Goal: Information Seeking & Learning: Check status

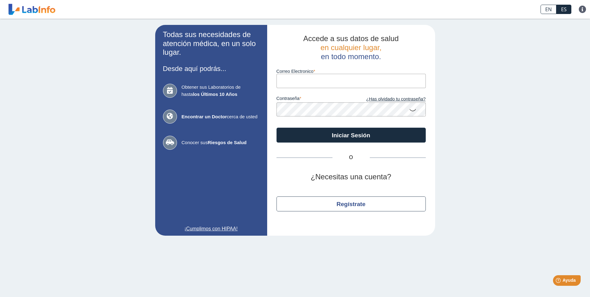
type input "[PERSON_NAME][EMAIL_ADDRESS][PERSON_NAME][DOMAIN_NAME]"
click at [414, 110] on icon at bounding box center [412, 110] width 7 height 12
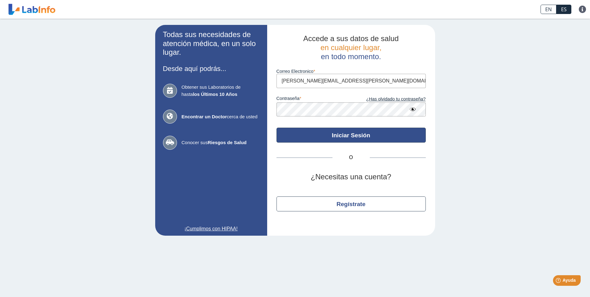
click at [351, 133] on button "Iniciar Sesión" at bounding box center [350, 135] width 149 height 15
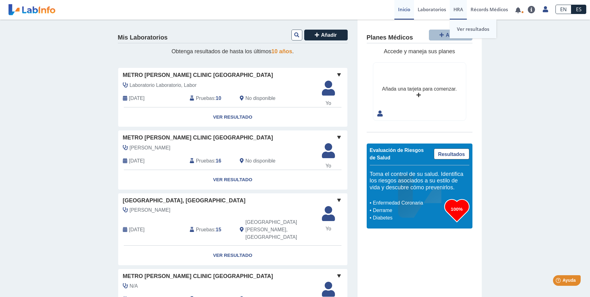
click at [479, 30] on link "Ver resultados" at bounding box center [473, 29] width 47 height 19
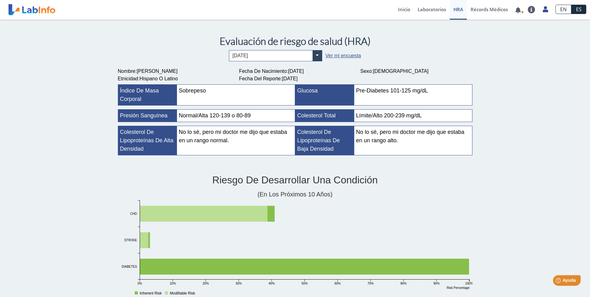
drag, startPoint x: 365, startPoint y: 90, endPoint x: 443, endPoint y: 90, distance: 77.4
click at [443, 90] on div "Pre-Diabetes 101-125 mg/dL" at bounding box center [413, 95] width 118 height 21
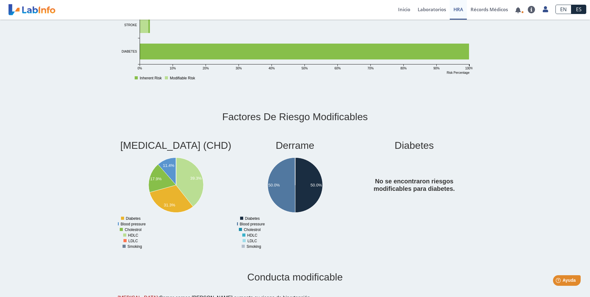
scroll to position [249, 0]
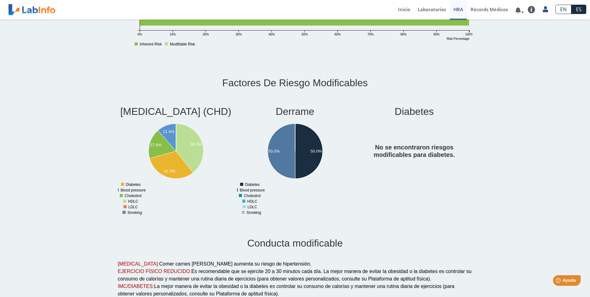
click at [243, 79] on h2 "Factores de riesgo modificables" at bounding box center [295, 83] width 358 height 12
drag, startPoint x: 366, startPoint y: 145, endPoint x: 465, endPoint y: 156, distance: 99.8
click at [465, 156] on h4 "No se encontraron riesgos modificables para diabetes." at bounding box center [414, 151] width 116 height 15
click at [371, 163] on div "Diabetes No se encontraron riesgos modificables para diabetes. 0 Risk Percentag…" at bounding box center [414, 160] width 119 height 120
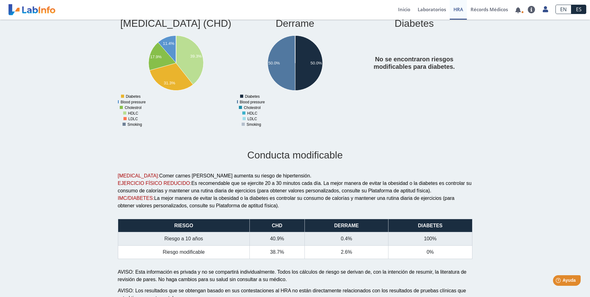
scroll to position [342, 0]
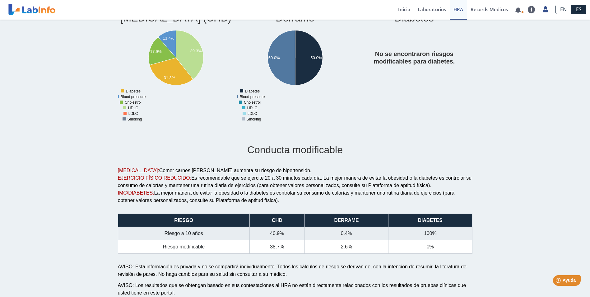
drag, startPoint x: 136, startPoint y: 182, endPoint x: 199, endPoint y: 181, distance: 63.5
click at [199, 174] on div "[MEDICAL_DATA]: Comer carnes [PERSON_NAME] aumenta su riesgo de hipertensión." at bounding box center [295, 170] width 355 height 7
drag, startPoint x: 199, startPoint y: 181, endPoint x: 181, endPoint y: 181, distance: 18.4
click at [184, 173] on span "Comer carnes [PERSON_NAME] aumenta su riesgo de hipertensión." at bounding box center [235, 170] width 152 height 5
click at [169, 173] on span "Comer carnes [PERSON_NAME] aumenta su riesgo de hipertensión." at bounding box center [235, 170] width 152 height 5
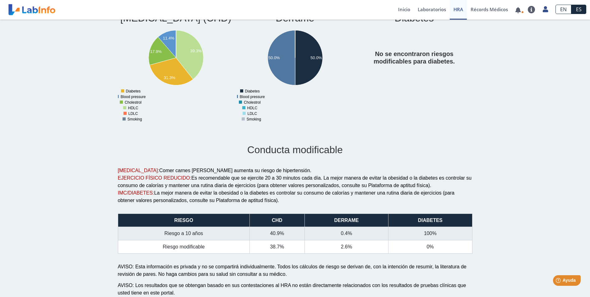
drag, startPoint x: 176, startPoint y: 182, endPoint x: 294, endPoint y: 182, distance: 117.6
click at [294, 174] on div "[MEDICAL_DATA]: Comer carnes [PERSON_NAME] aumenta su riesgo de hipertensión." at bounding box center [295, 170] width 355 height 7
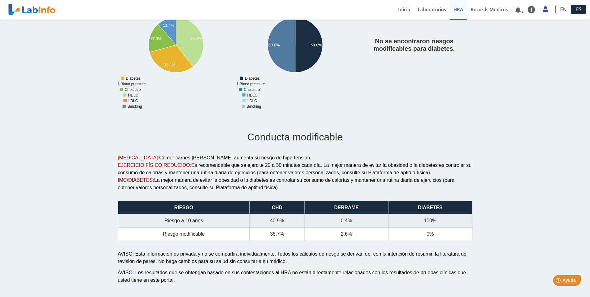
drag, startPoint x: 193, startPoint y: 166, endPoint x: 316, endPoint y: 166, distance: 122.8
click at [316, 166] on span "Es recomendable que se ejercite 20 a 30 minutos cada día. La mejor manera de ev…" at bounding box center [295, 168] width 354 height 13
drag, startPoint x: 316, startPoint y: 166, endPoint x: 396, endPoint y: 175, distance: 80.8
click at [396, 175] on span "Es recomendable que se ejercite 20 a 30 minutos cada día. La mejor manera de ev…" at bounding box center [295, 168] width 354 height 13
click at [161, 184] on span "La mejor manera de evitar la obesidad o la diabetes es controlar su consumo de …" at bounding box center [286, 183] width 337 height 13
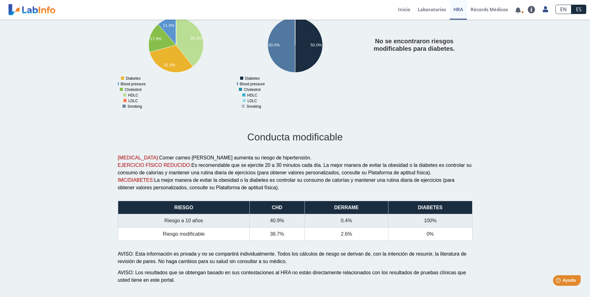
drag, startPoint x: 159, startPoint y: 183, endPoint x: 296, endPoint y: 188, distance: 137.2
click at [296, 188] on div "IMC/DIABETES: La mejor manera de evitar la obesidad o la diabetes es controlar …" at bounding box center [295, 183] width 355 height 15
click at [199, 218] on td "Riesgo a 10 años" at bounding box center [184, 220] width 132 height 13
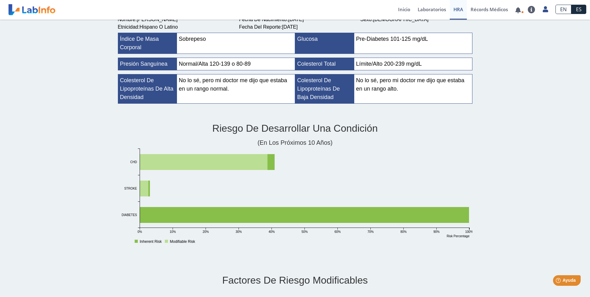
scroll to position [0, 0]
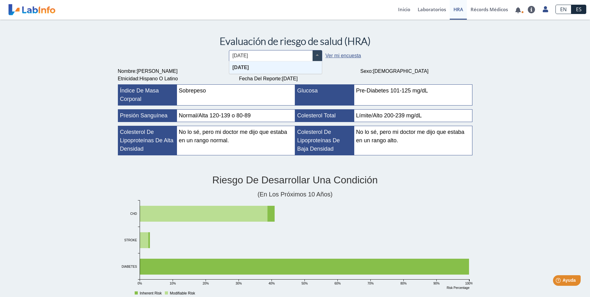
click at [316, 53] on span at bounding box center [317, 55] width 9 height 11
drag, startPoint x: 404, startPoint y: 51, endPoint x: 395, endPoint y: 51, distance: 9.0
click at [404, 51] on div "× [DATE] Ver mi encuesta" at bounding box center [295, 55] width 355 height 11
click at [427, 10] on link "Laboratorios" at bounding box center [432, 10] width 36 height 20
click at [431, 32] on link "Lab List" at bounding box center [437, 29] width 47 height 19
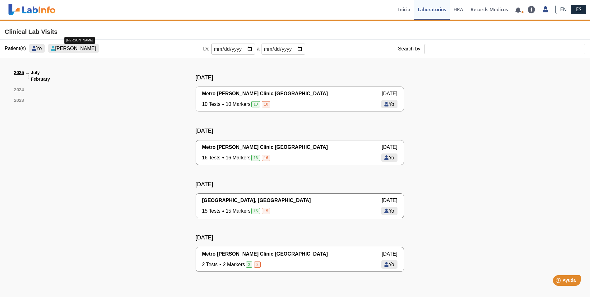
click at [78, 48] on span "[PERSON_NAME]" at bounding box center [75, 48] width 41 height 5
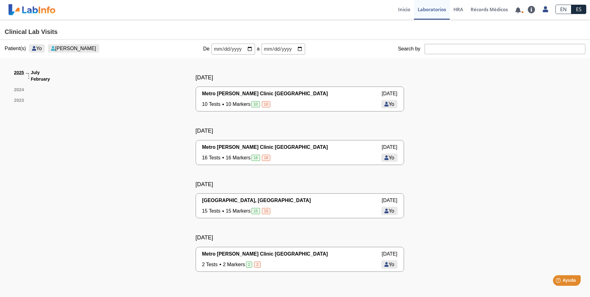
click at [78, 48] on span "[PERSON_NAME]" at bounding box center [75, 48] width 41 height 5
click at [251, 93] on span "Metro [PERSON_NAME] Clinic [GEOGRAPHIC_DATA]" at bounding box center [265, 93] width 126 height 7
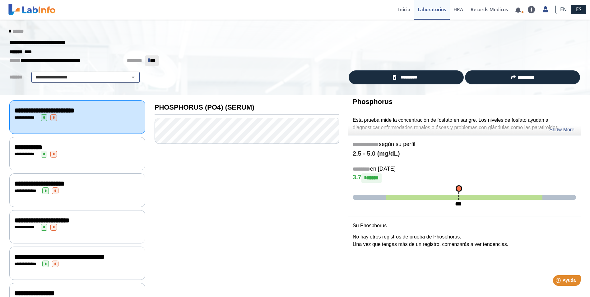
click at [127, 77] on select "**********" at bounding box center [85, 76] width 105 height 7
click at [244, 71] on div "**********" at bounding box center [295, 57] width 590 height 75
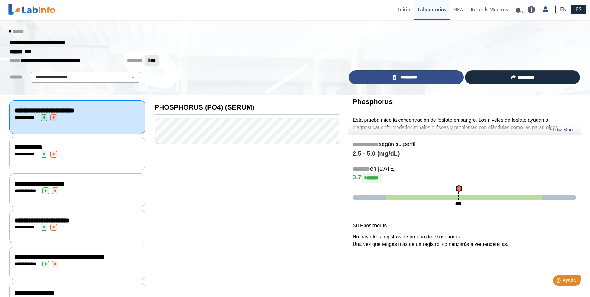
click at [398, 77] on span "*********" at bounding box center [408, 77] width 21 height 7
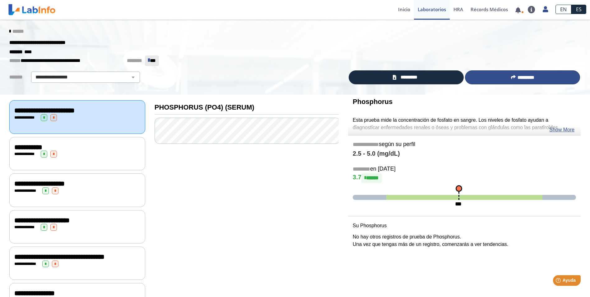
click at [518, 77] on span "*********" at bounding box center [526, 77] width 17 height 5
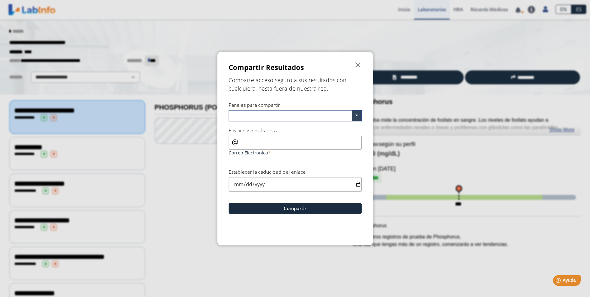
click at [457, 217] on ngb-modal-window "Compartir Resultados  Comparte acceso seguro a sus resultados con cualquiera, …" at bounding box center [295, 148] width 590 height 297
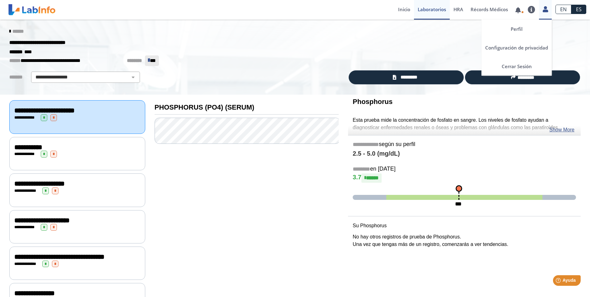
click at [544, 9] on icon at bounding box center [545, 9] width 5 height 5
click at [518, 67] on link "Cerrar Sesión" at bounding box center [516, 66] width 70 height 19
